Goal: Use online tool/utility

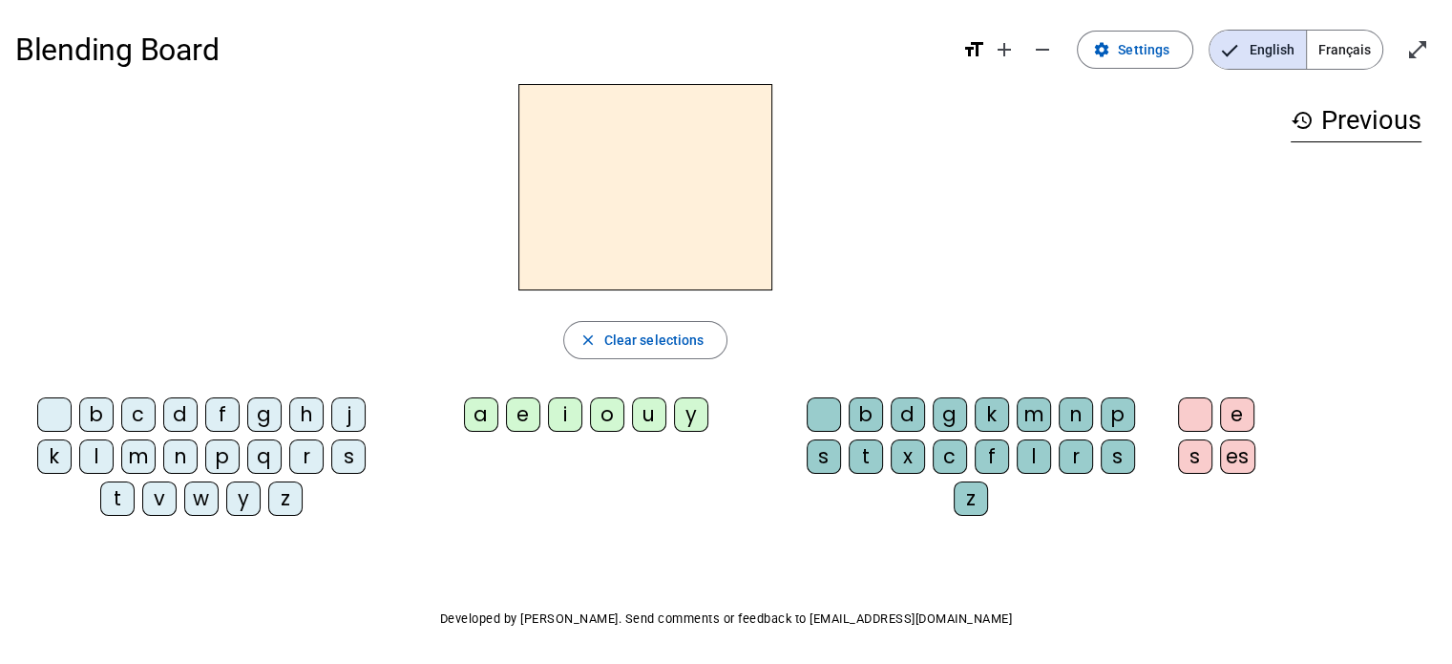
click at [96, 414] on div "b" at bounding box center [96, 414] width 34 height 34
click at [482, 415] on div "a" at bounding box center [481, 414] width 34 height 34
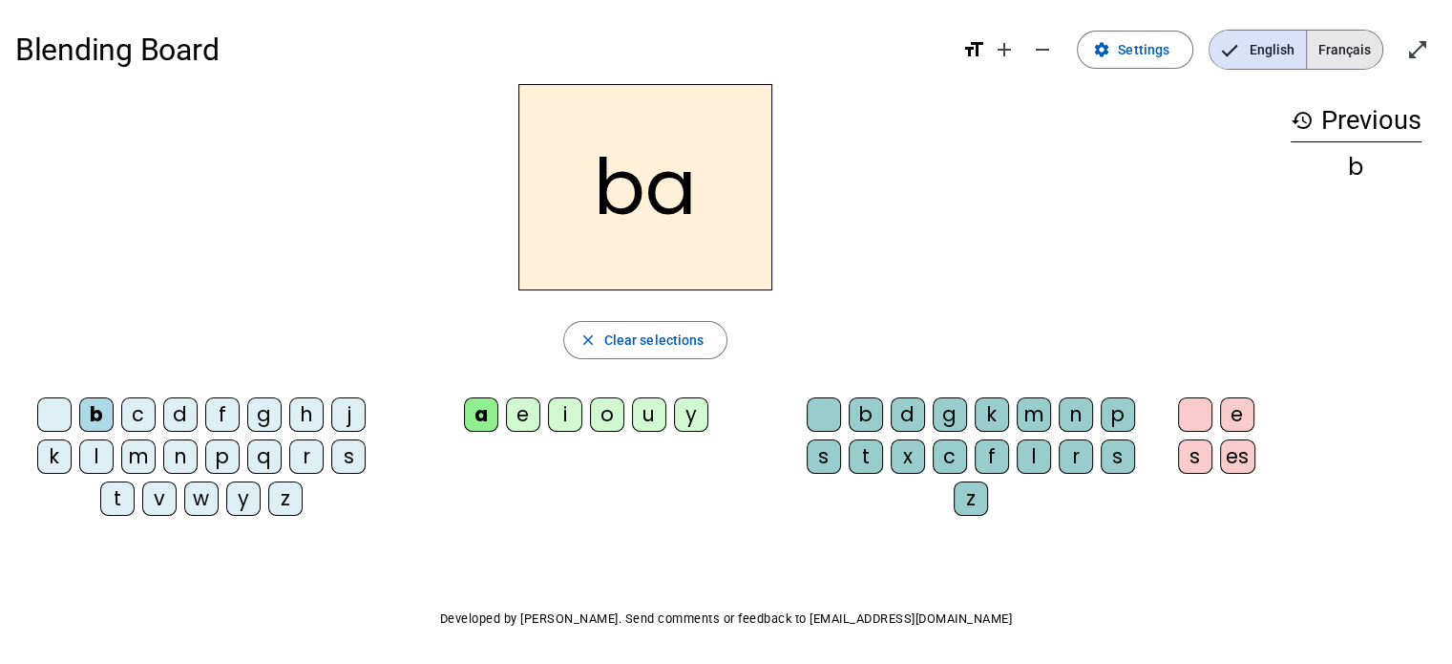
click at [1346, 47] on span "Français" at bounding box center [1344, 50] width 75 height 38
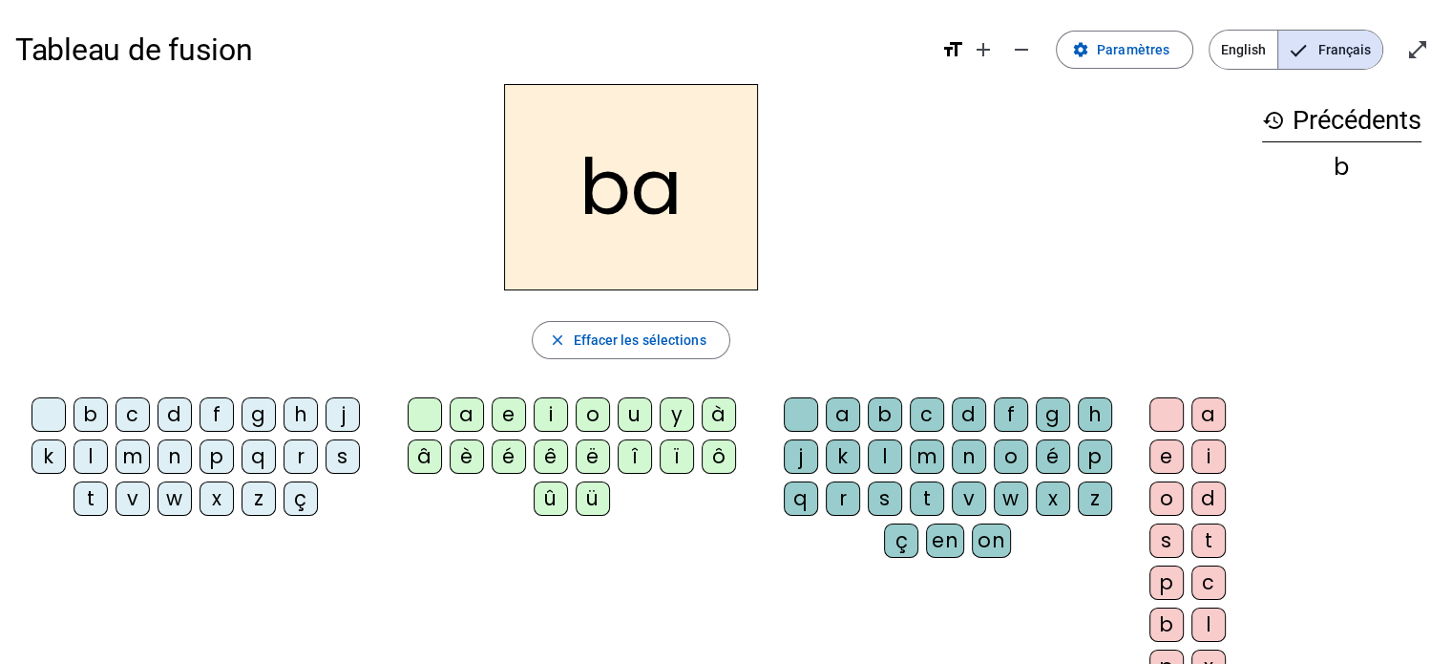
click at [680, 194] on h2 "ba" at bounding box center [631, 187] width 254 height 206
click at [676, 189] on h2 "ba" at bounding box center [631, 187] width 254 height 206
click at [676, 187] on h2 "ba" at bounding box center [631, 187] width 254 height 206
click at [626, 181] on h2 "ba" at bounding box center [631, 187] width 254 height 206
